Goal: Task Accomplishment & Management: Manage account settings

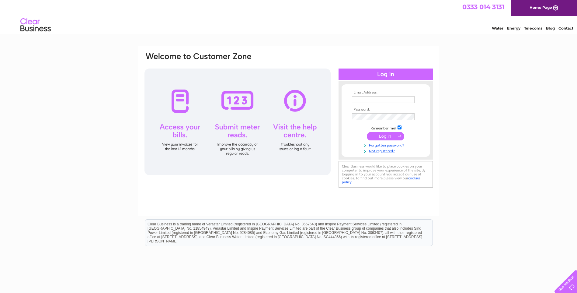
type input "[EMAIL_ADDRESS][DOMAIN_NAME]"
click at [379, 134] on input "submit" at bounding box center [385, 136] width 37 height 9
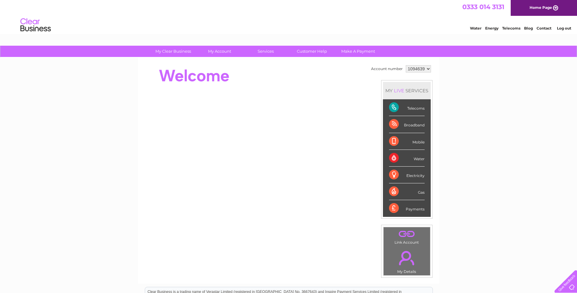
click at [406, 107] on div "Telecoms" at bounding box center [407, 107] width 36 height 17
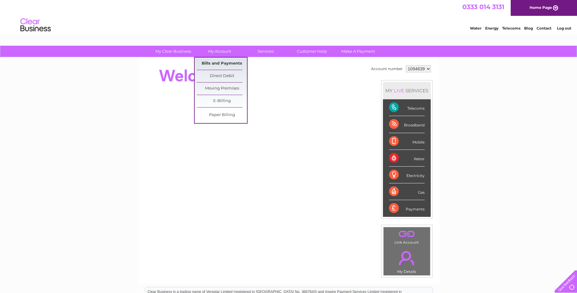
click at [222, 65] on link "Bills and Payments" at bounding box center [222, 63] width 50 height 12
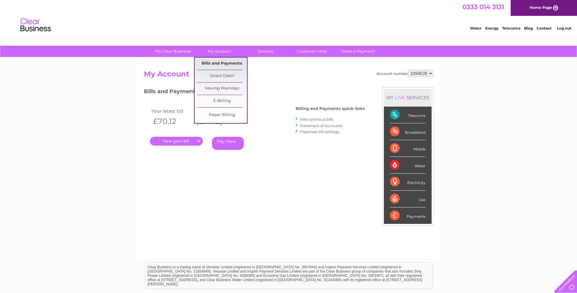
click at [215, 62] on link "Bills and Payments" at bounding box center [222, 63] width 50 height 12
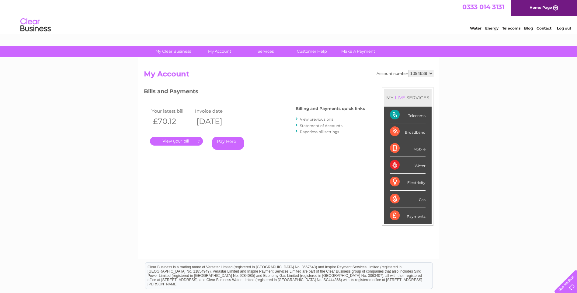
click at [186, 141] on link "." at bounding box center [176, 141] width 53 height 9
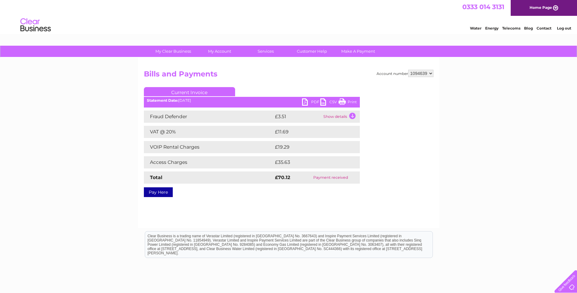
click at [308, 100] on link "PDF" at bounding box center [311, 102] width 18 height 9
